Goal: Information Seeking & Learning: Learn about a topic

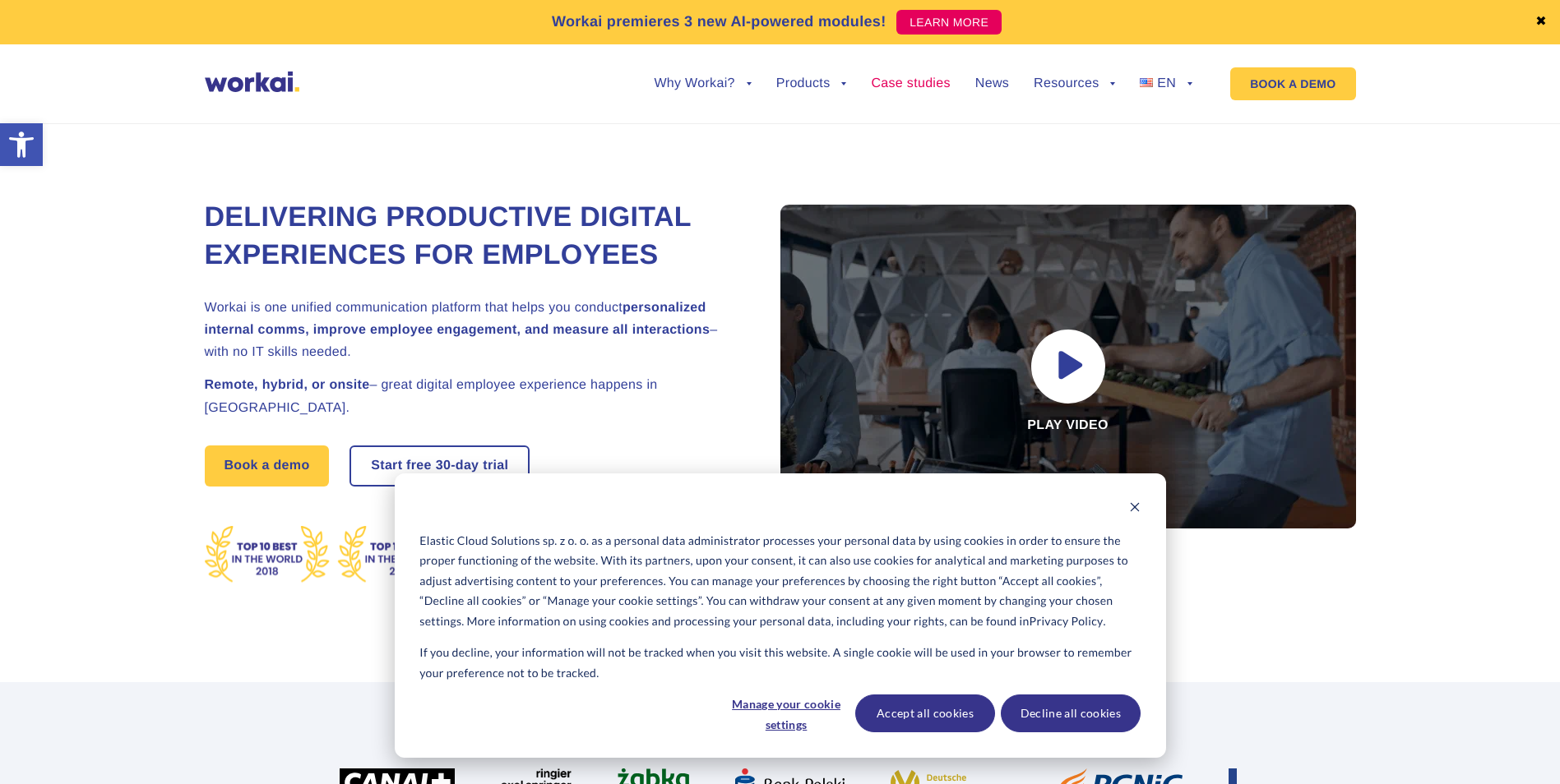
click at [937, 85] on link "Case studies" at bounding box center [909, 84] width 79 height 13
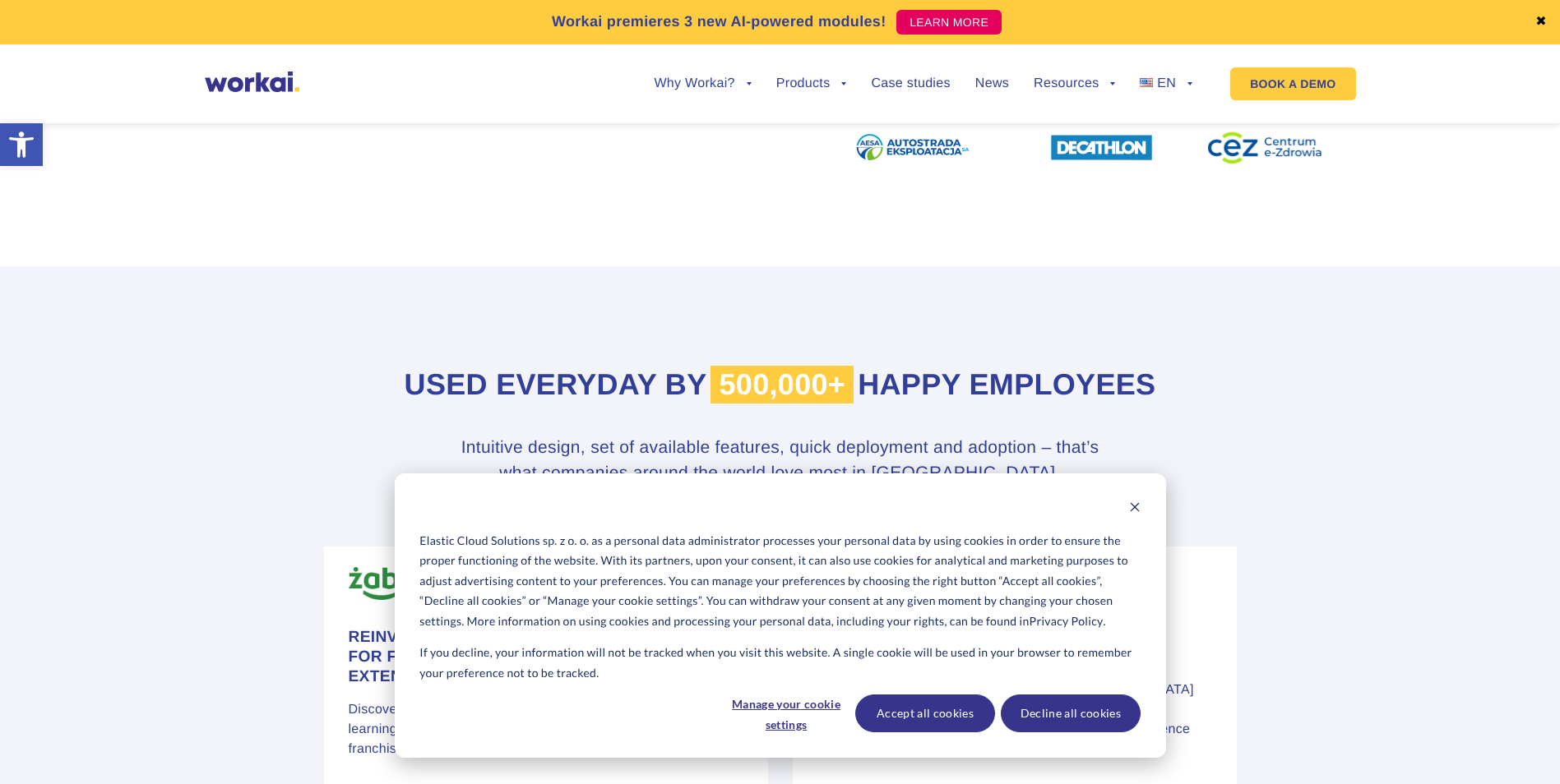
scroll to position [658, 0]
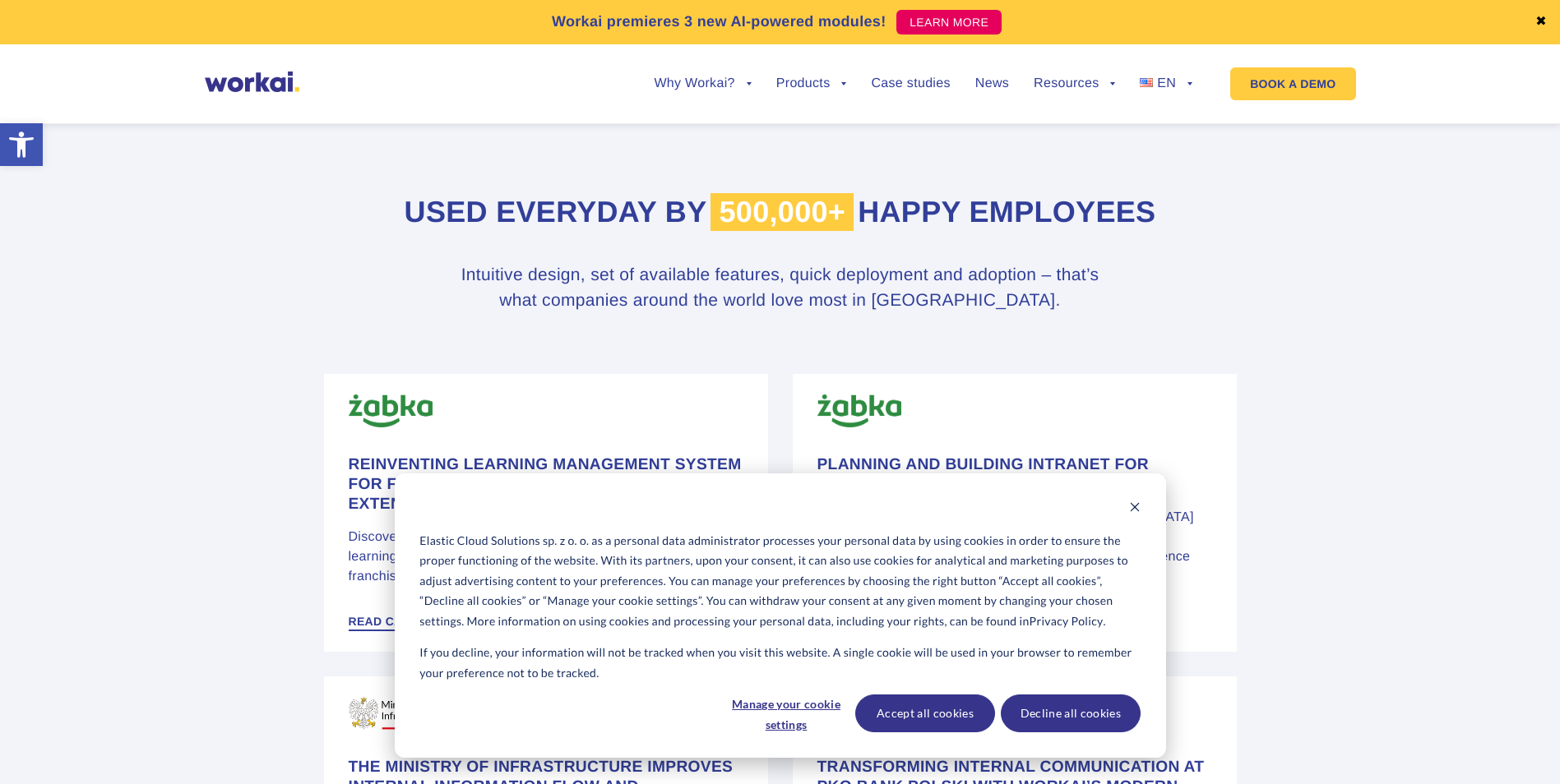
click at [1138, 492] on div "Elastic Cloud Solutions sp. z o. o. as a personal data administrator processes …" at bounding box center [781, 616] width 772 height 285
click at [1133, 496] on div "Elastic Cloud Solutions sp. z o. o. as a personal data administrator processes …" at bounding box center [781, 616] width 772 height 285
click at [1129, 497] on div "Elastic Cloud Solutions sp. z o. o. as a personal data administrator processes …" at bounding box center [781, 616] width 772 height 285
click at [1134, 502] on icon "Dismiss cookie banner" at bounding box center [1135, 507] width 12 height 12
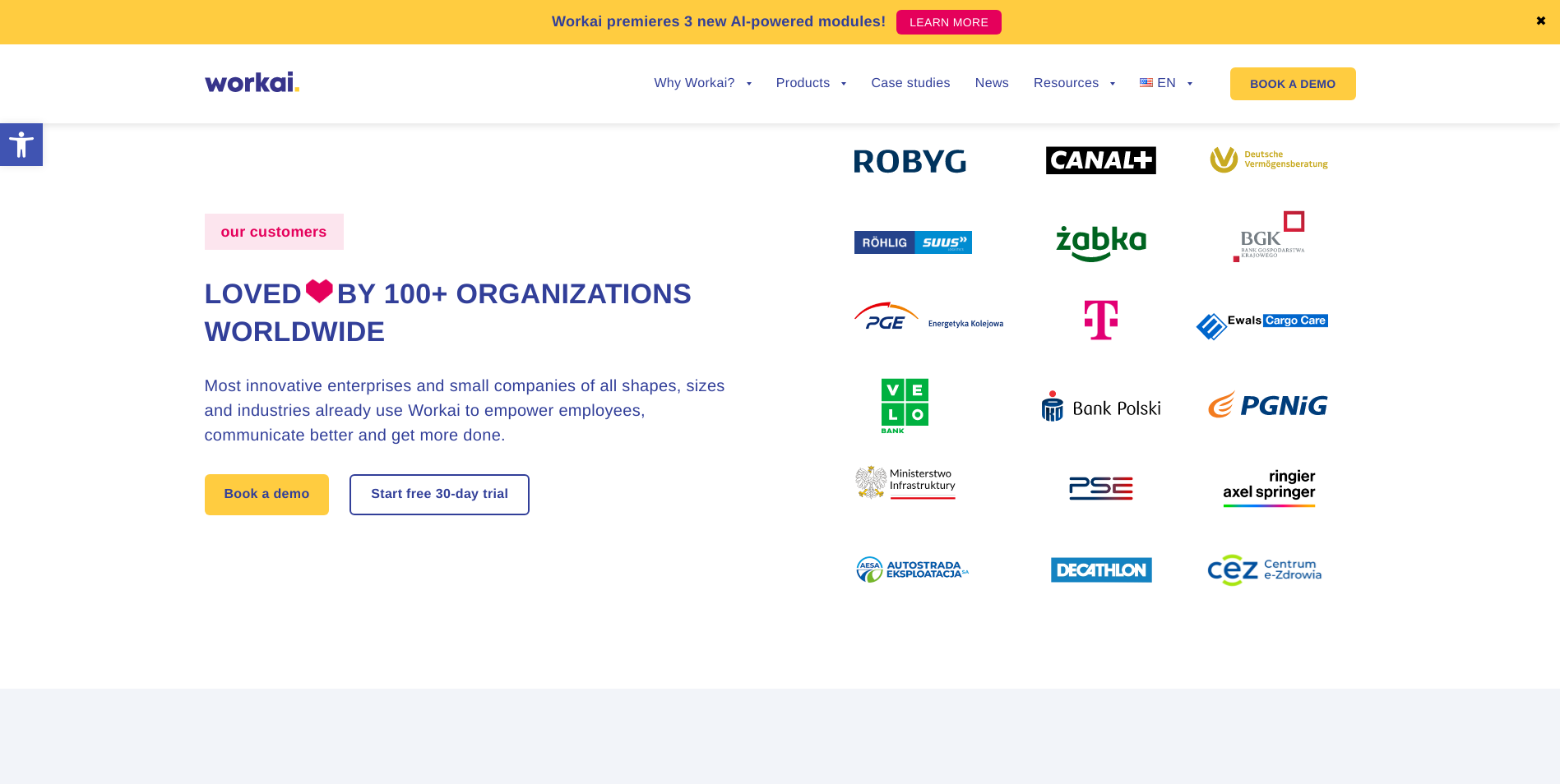
scroll to position [0, 0]
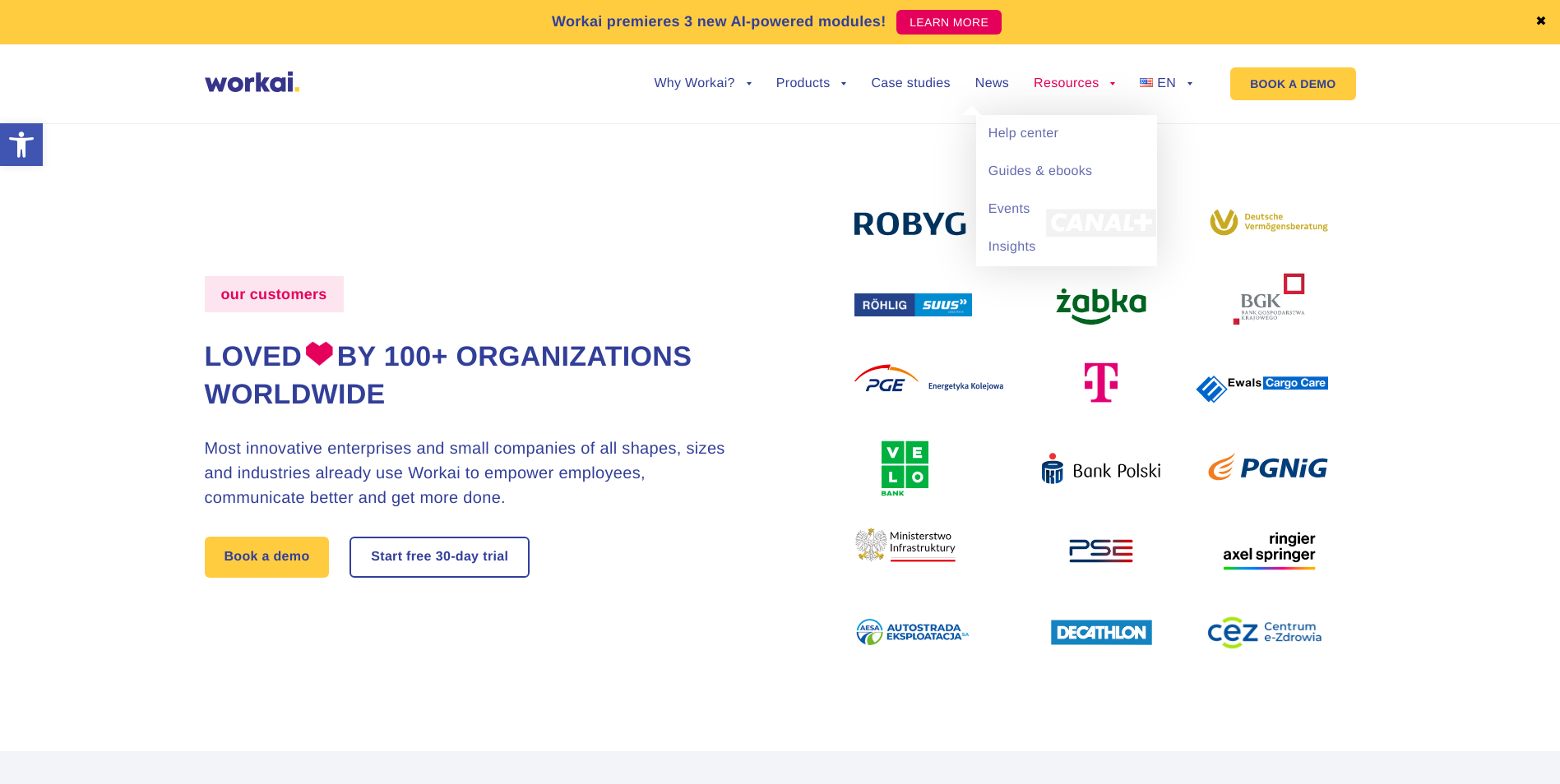
click at [1102, 79] on link "Resources" at bounding box center [1075, 84] width 81 height 13
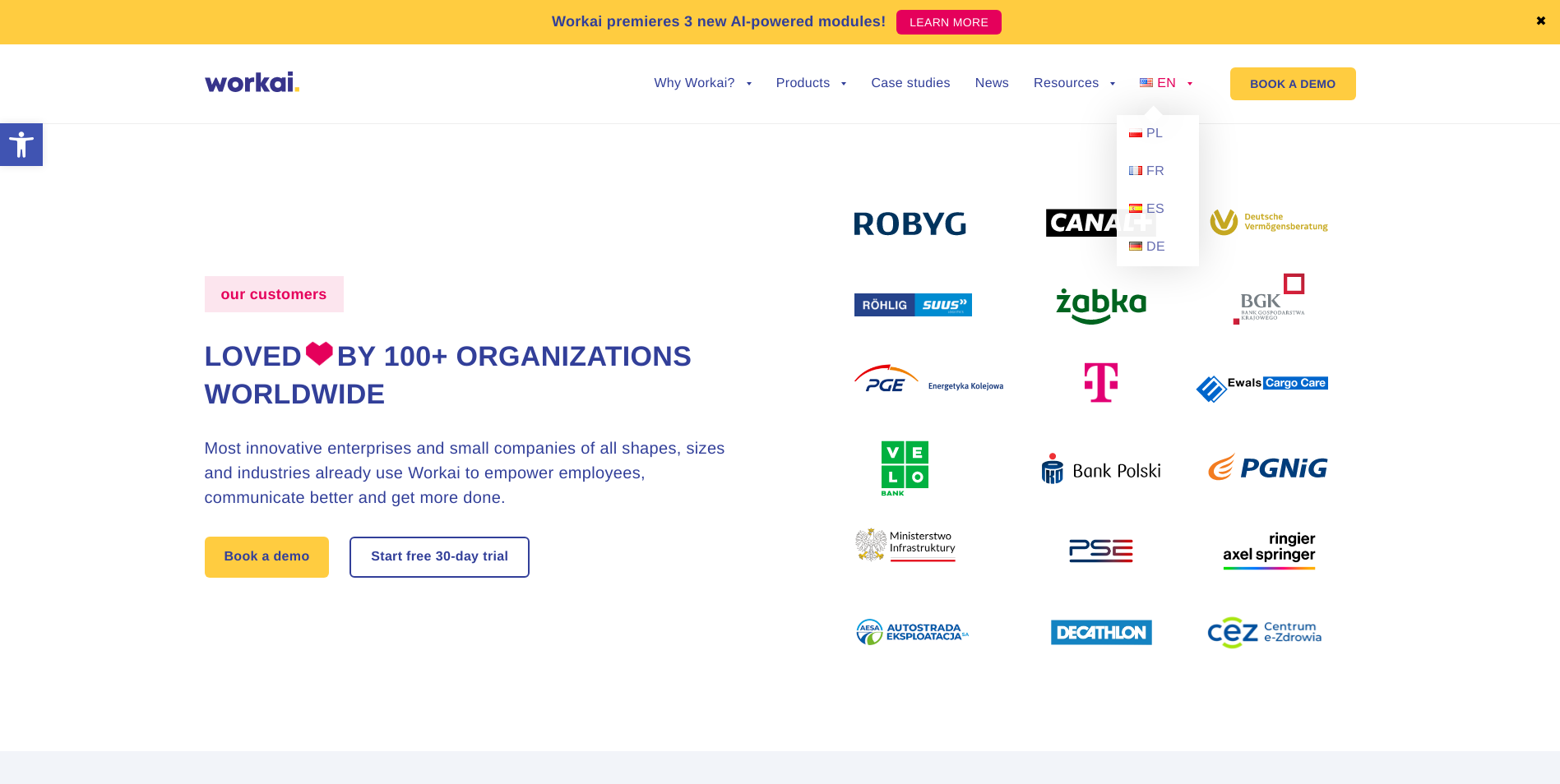
click at [1175, 83] on span "EN" at bounding box center [1166, 83] width 19 height 14
click at [1143, 139] on link "PL" at bounding box center [1158, 134] width 82 height 38
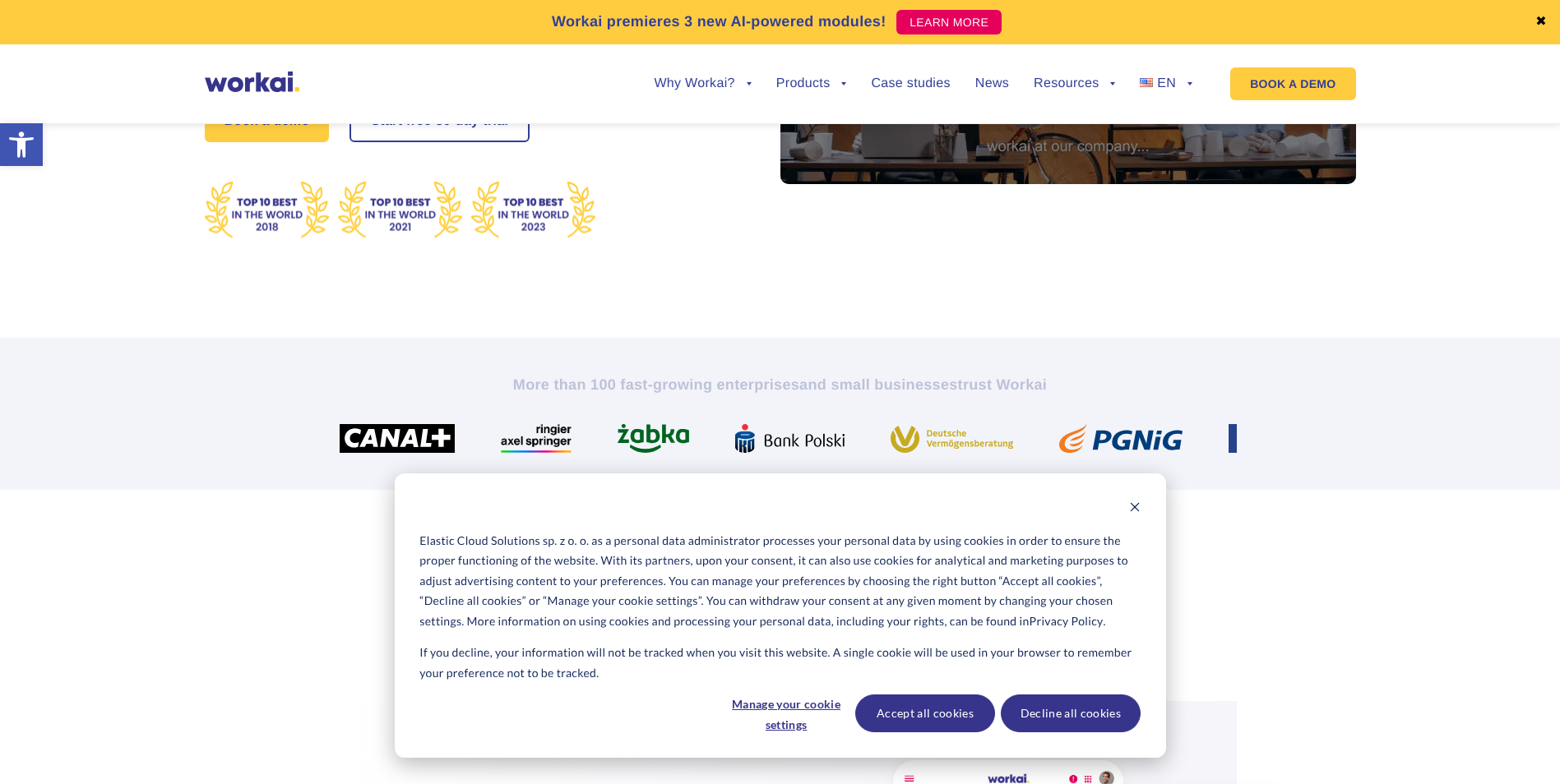
scroll to position [329, 0]
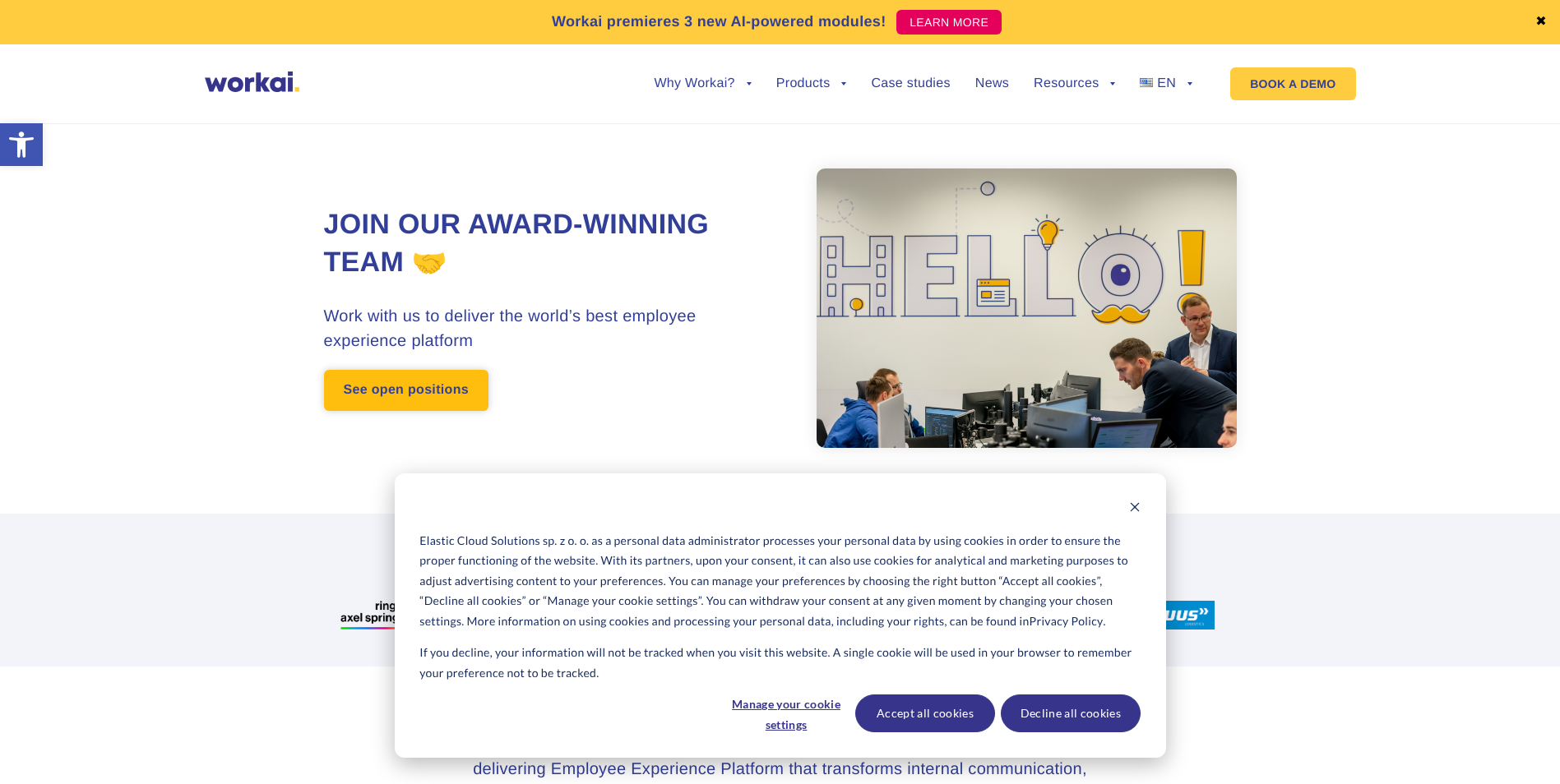
click at [400, 407] on link "See open positions" at bounding box center [406, 391] width 164 height 41
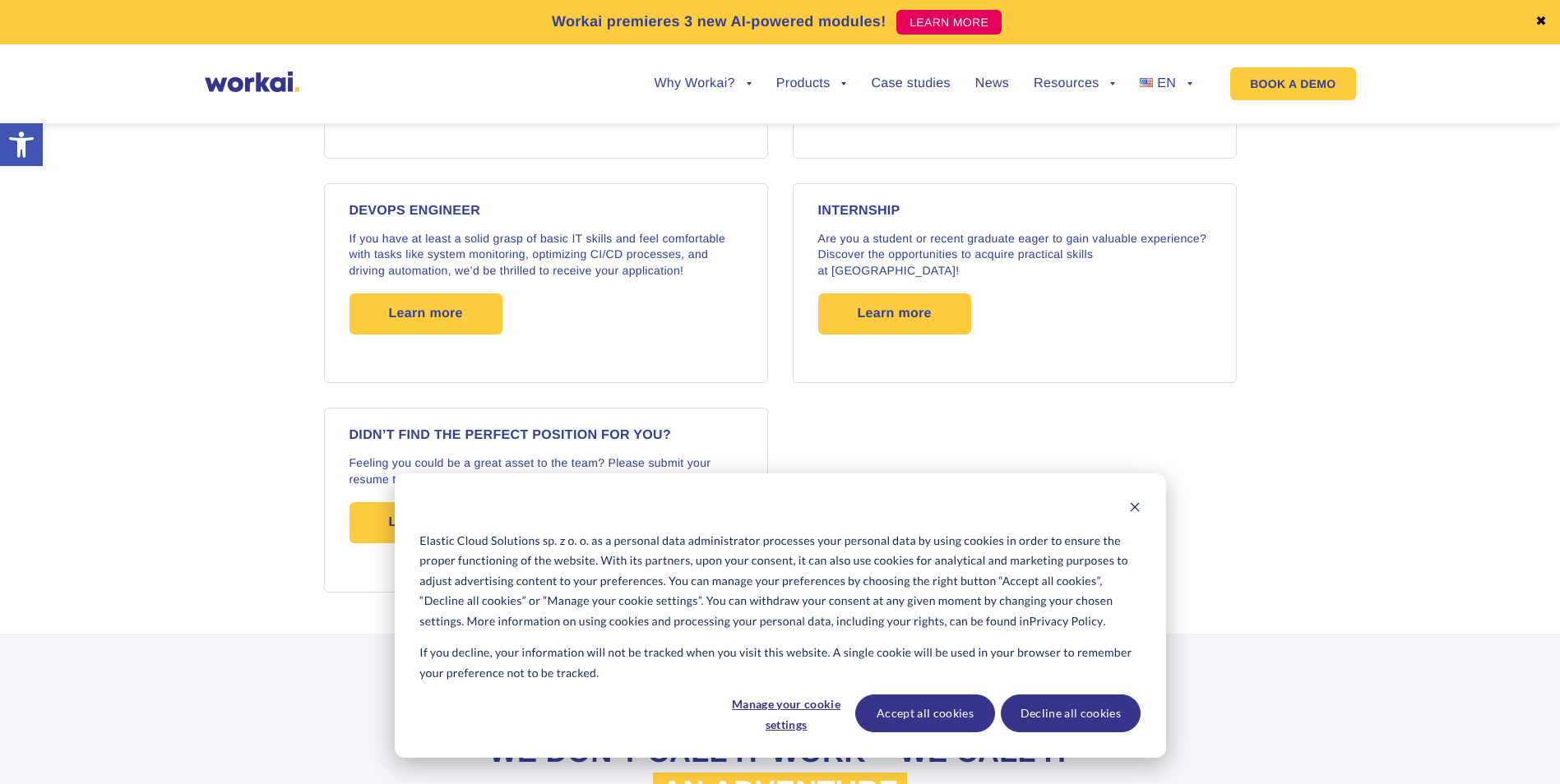
scroll to position [2547, 0]
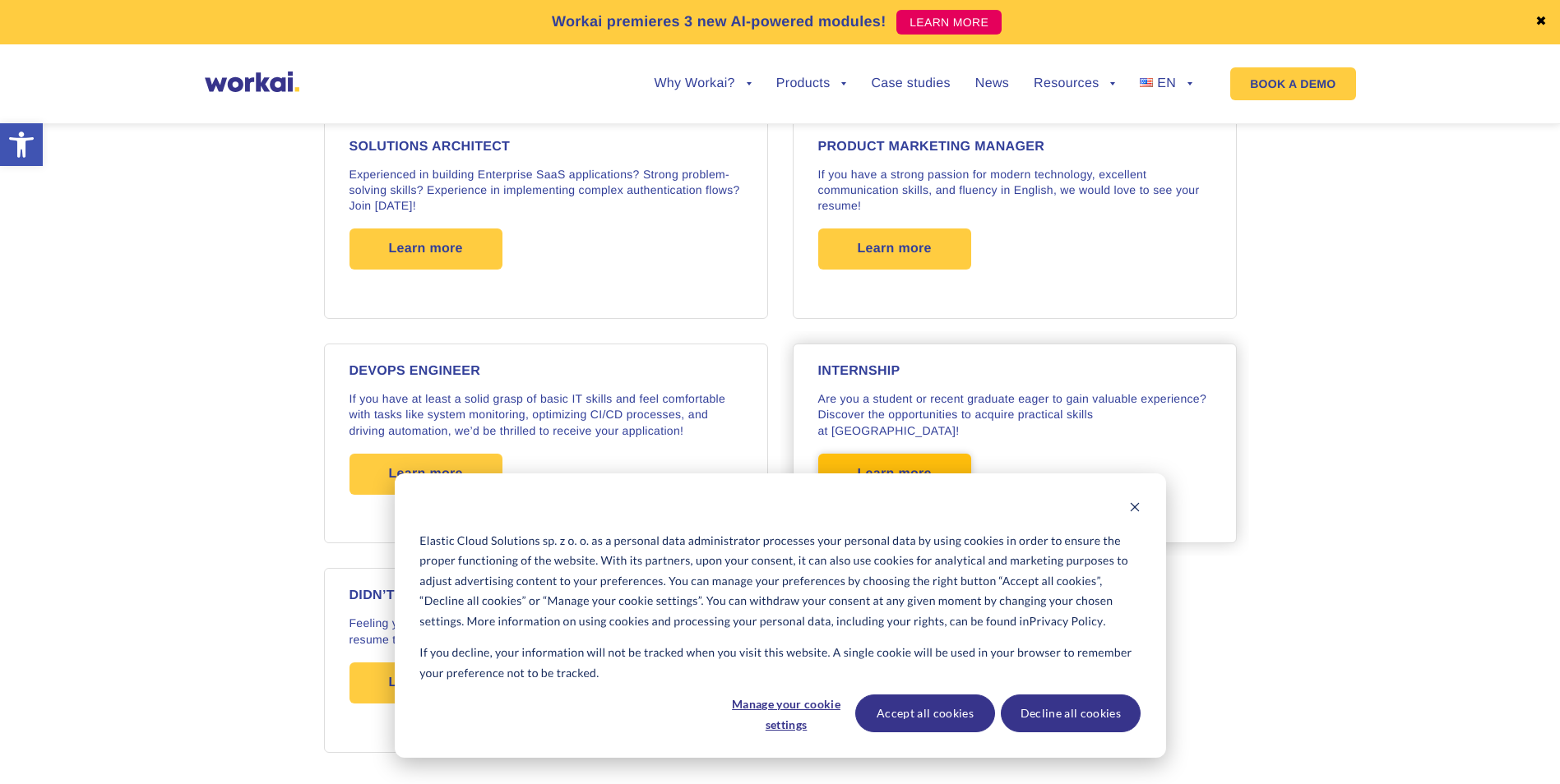
click at [907, 458] on span "Learn more" at bounding box center [895, 475] width 74 height 41
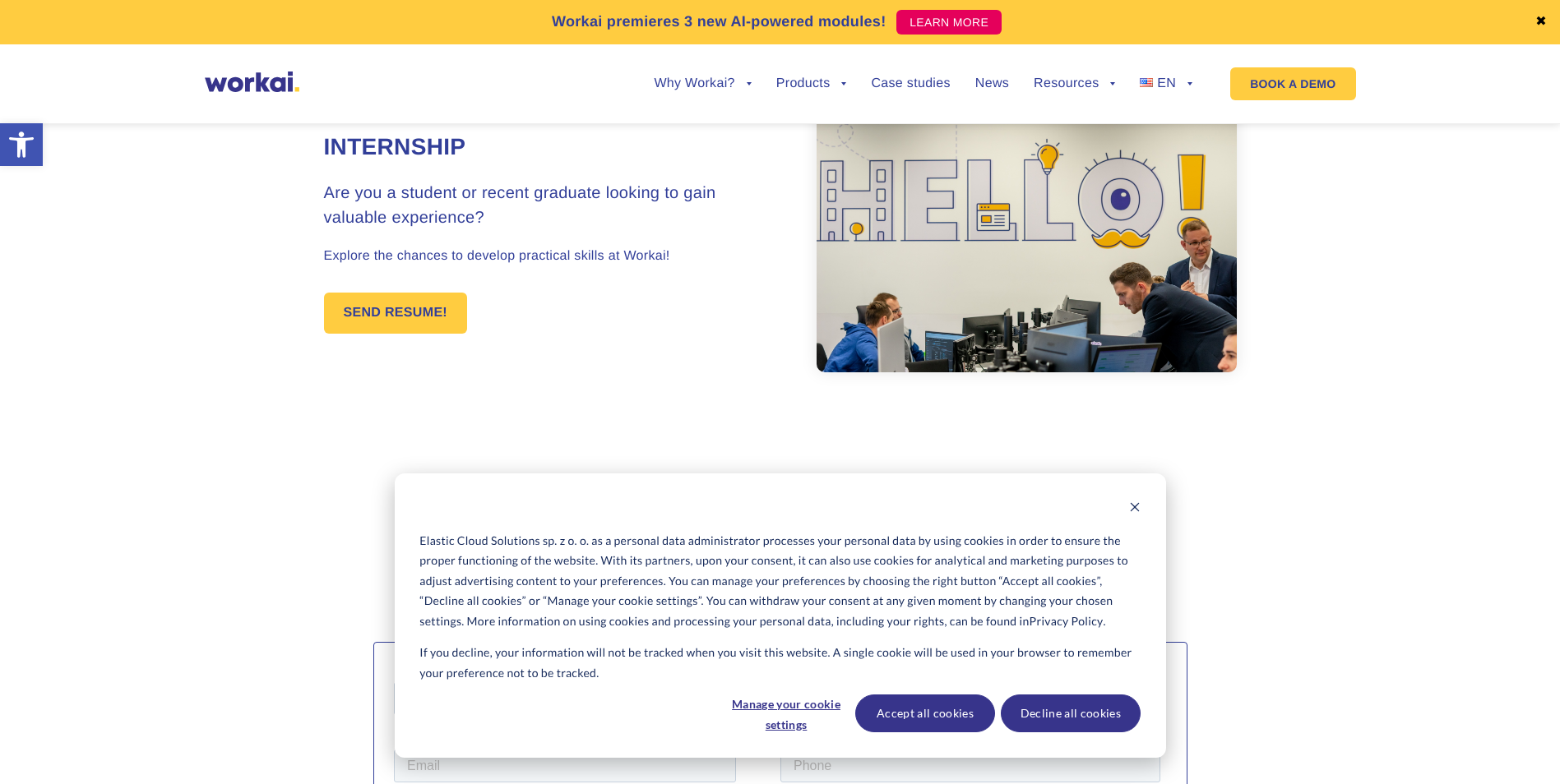
scroll to position [329, 0]
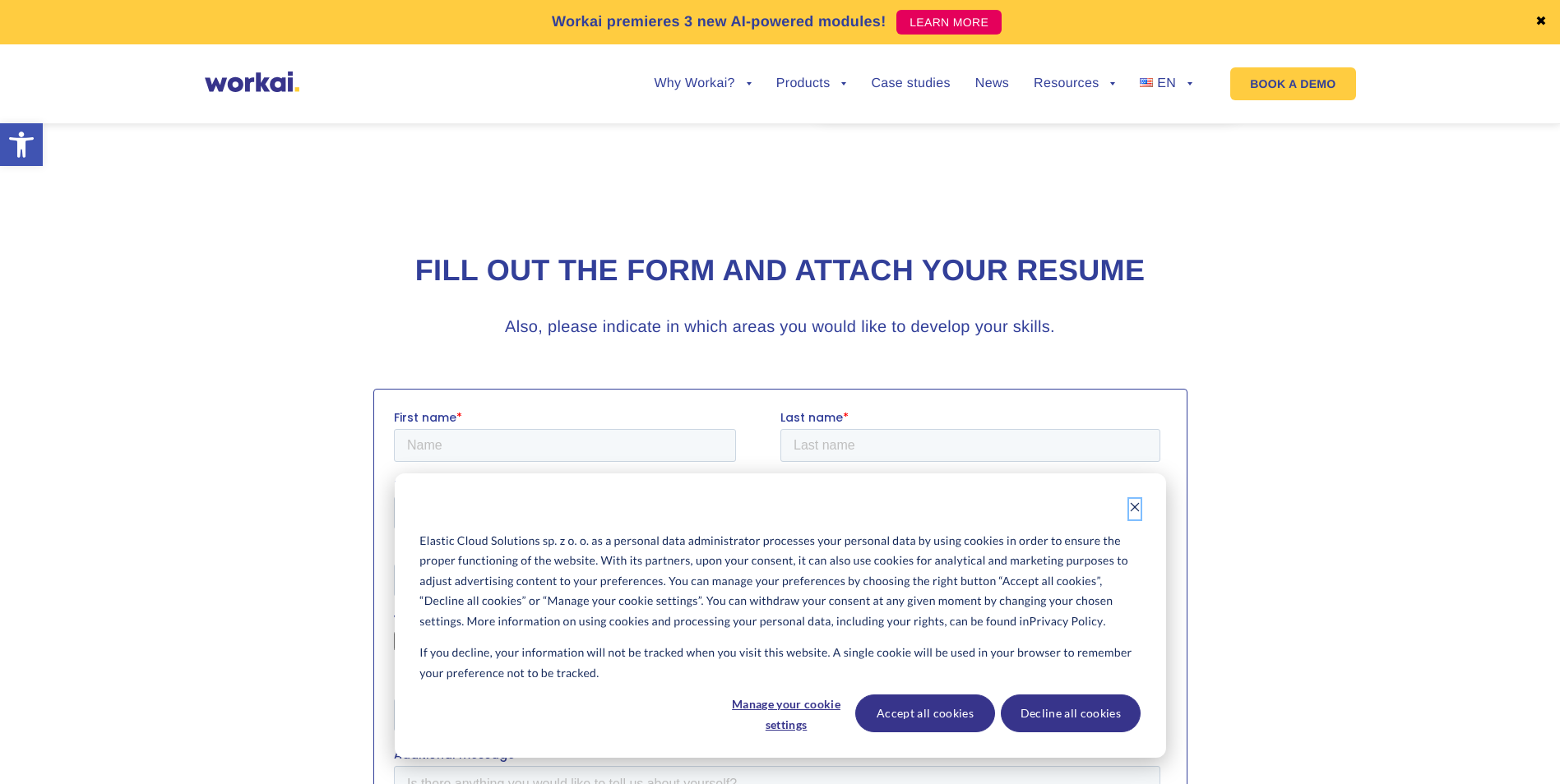
click at [1131, 501] on icon "Dismiss cookie banner" at bounding box center [1135, 507] width 12 height 12
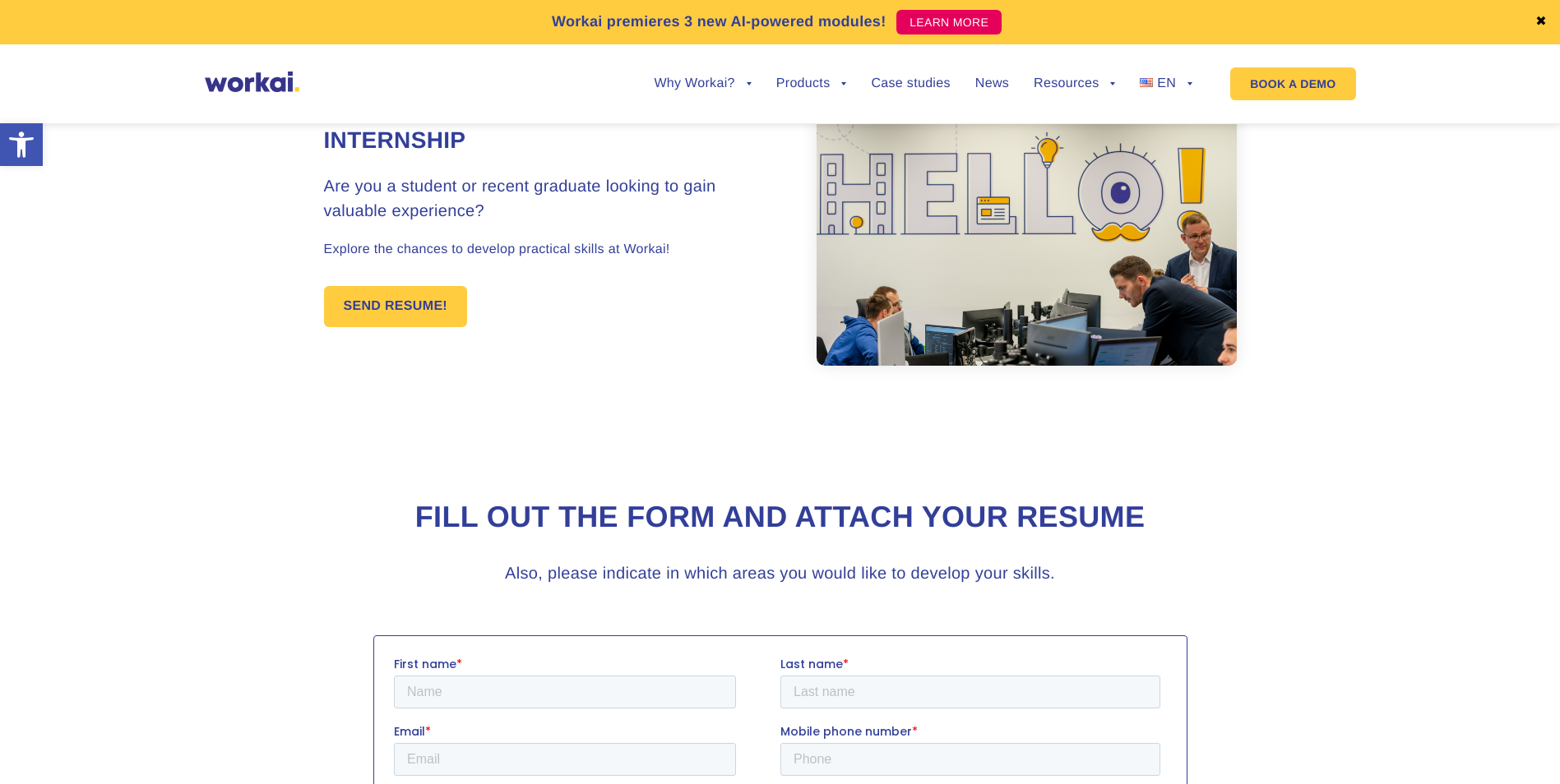
scroll to position [0, 0]
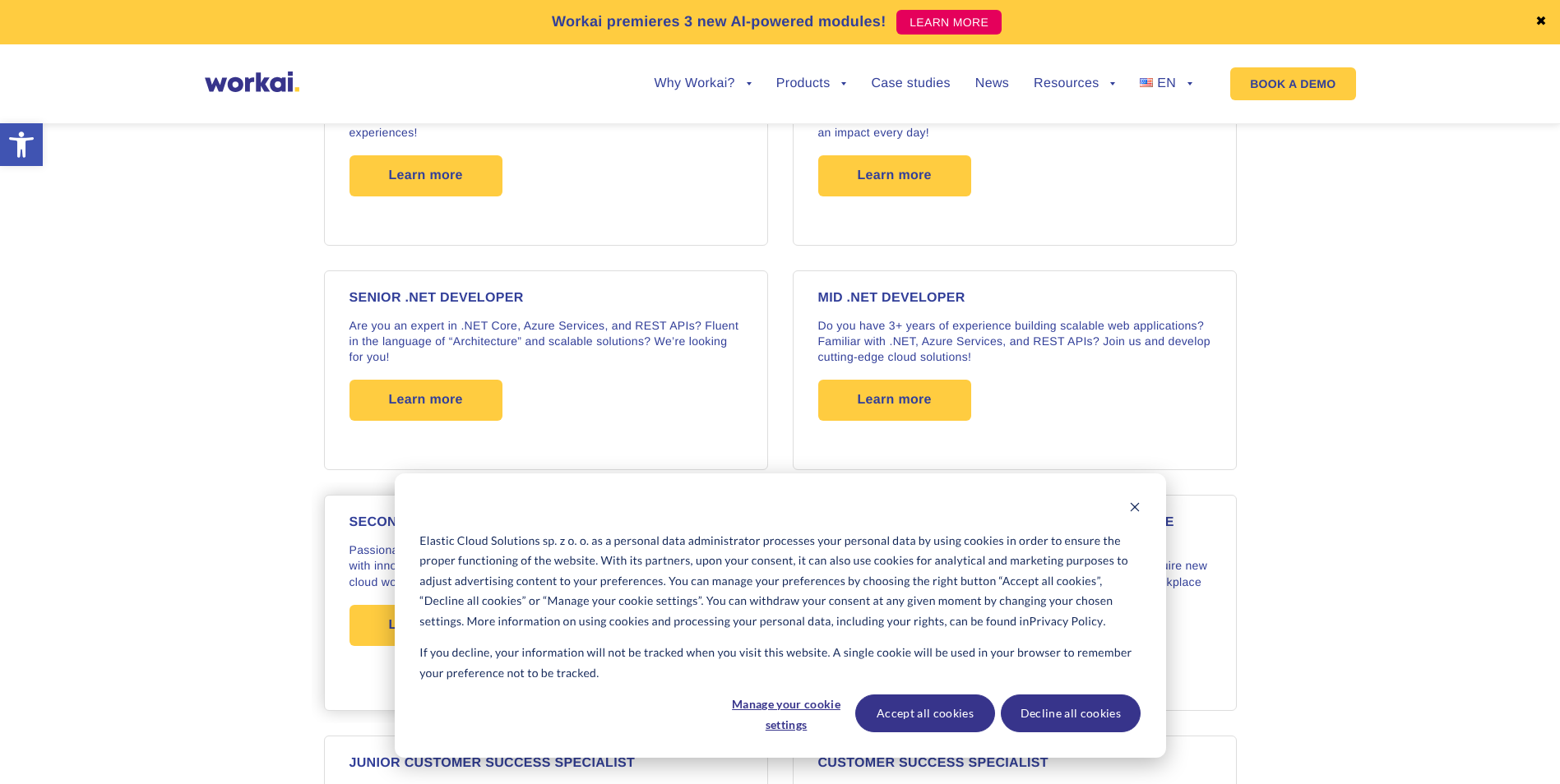
scroll to position [1342, 0]
